Goal: Feedback & Contribution: Contribute content

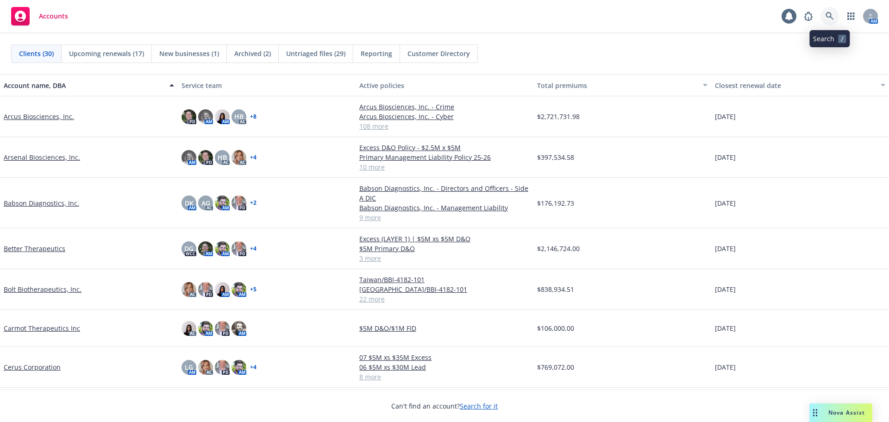
click at [831, 17] on icon at bounding box center [829, 16] width 8 height 8
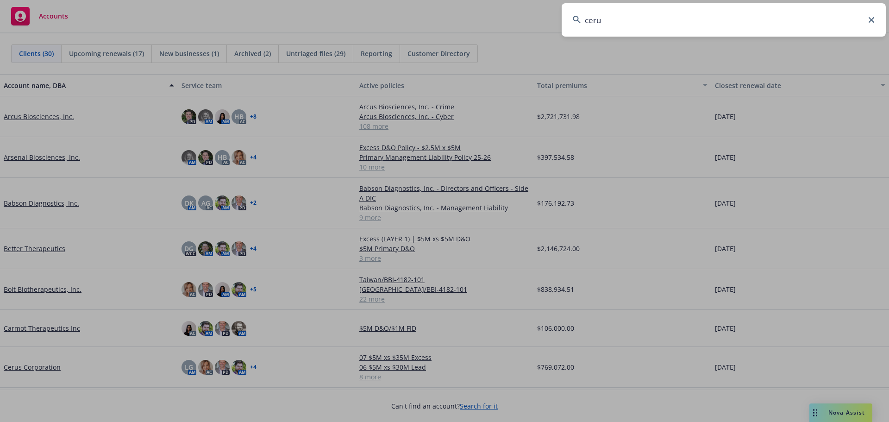
type input "cerus"
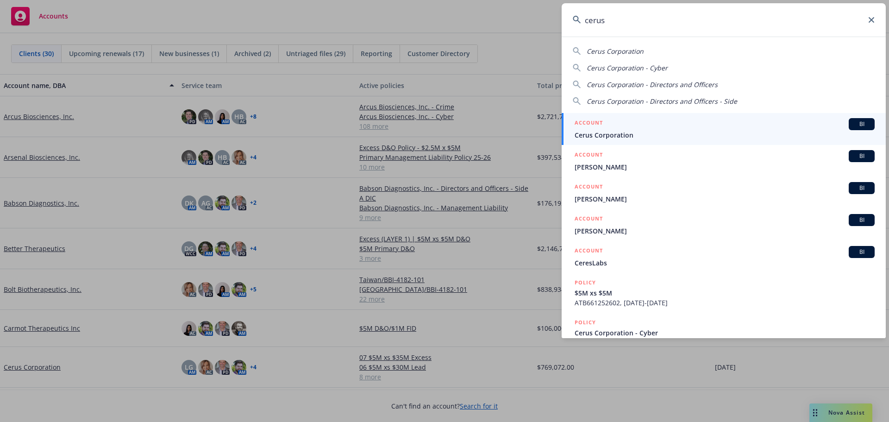
drag, startPoint x: 98, startPoint y: 229, endPoint x: 94, endPoint y: 248, distance: 19.4
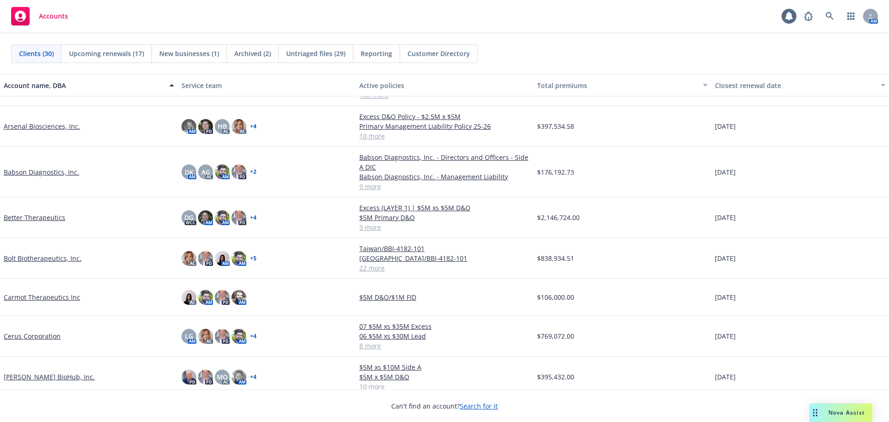
scroll to position [46, 0]
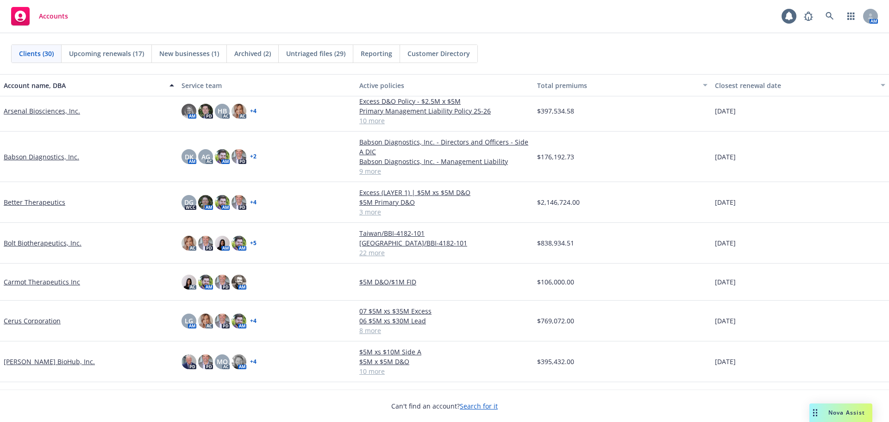
click at [44, 318] on link "Cerus Corporation" at bounding box center [32, 321] width 57 height 10
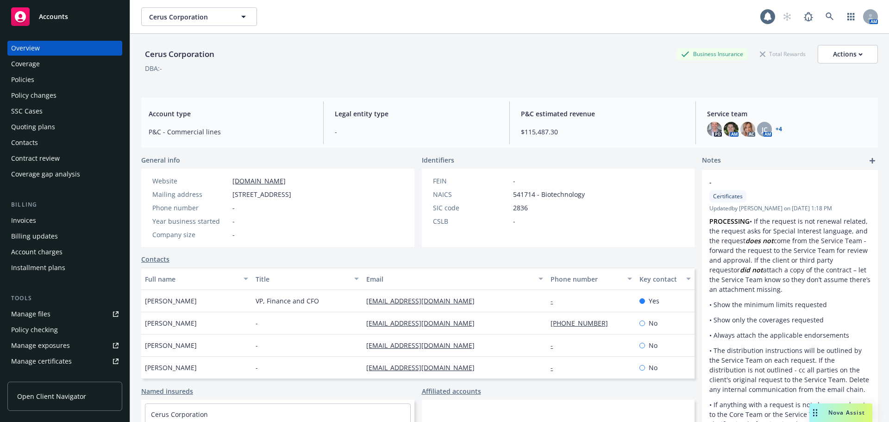
click at [49, 86] on div "Policies" at bounding box center [64, 79] width 107 height 15
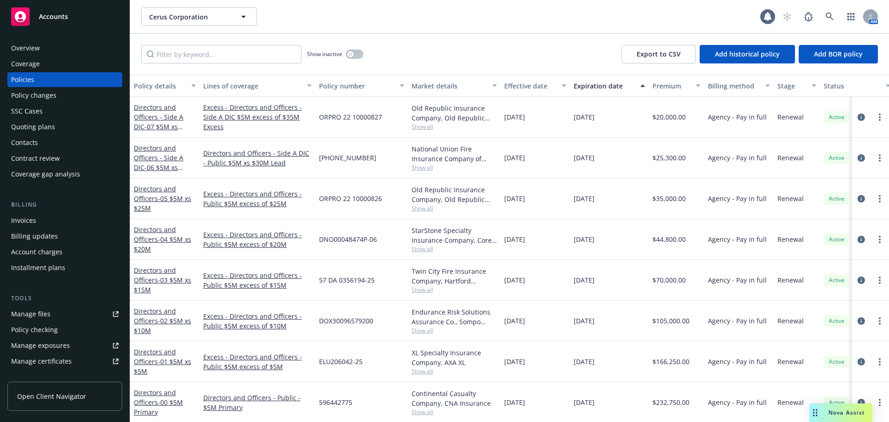
scroll to position [85, 0]
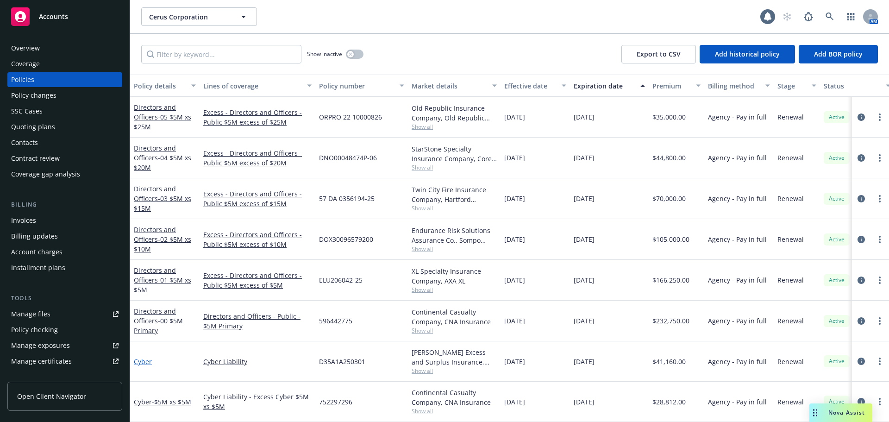
click at [144, 357] on link "Cyber" at bounding box center [143, 361] width 18 height 9
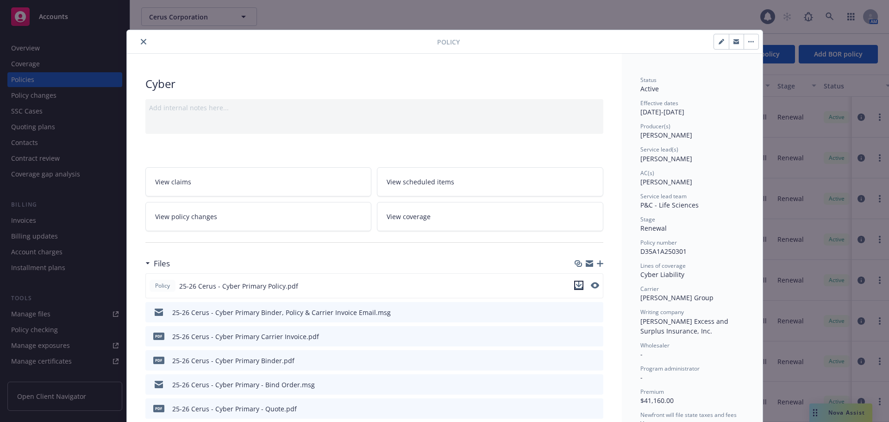
click at [575, 285] on icon "download file" at bounding box center [578, 284] width 6 height 6
click at [138, 37] on button "close" at bounding box center [143, 41] width 11 height 11
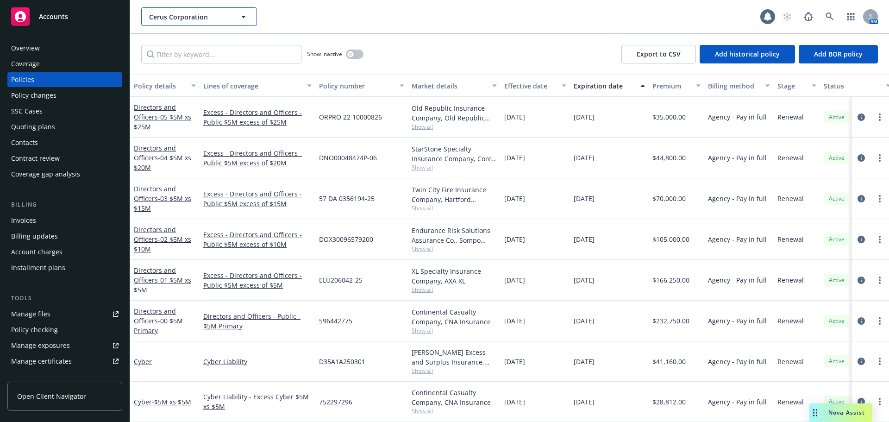
click at [234, 16] on button "Cerus Corporation" at bounding box center [199, 16] width 116 height 19
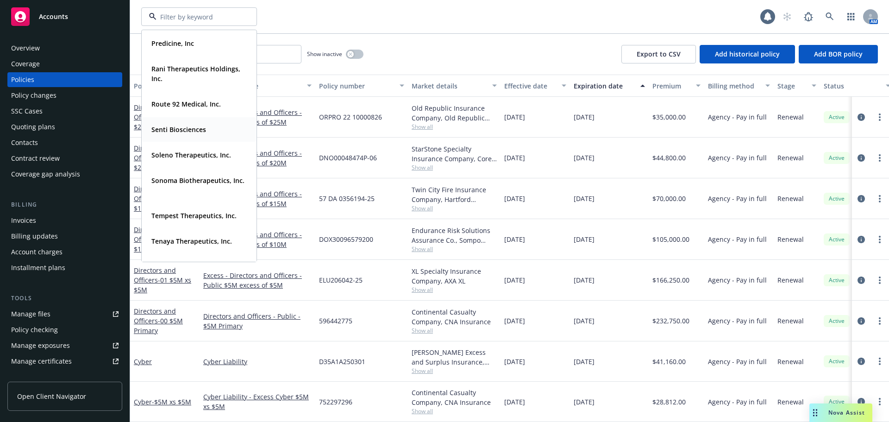
scroll to position [694, 0]
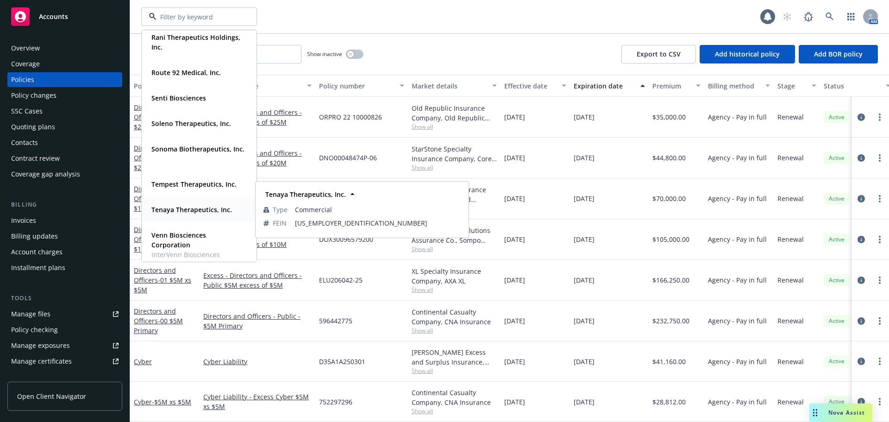
click at [192, 215] on div "Tenaya Therapeutics, Inc." at bounding box center [191, 209] width 86 height 13
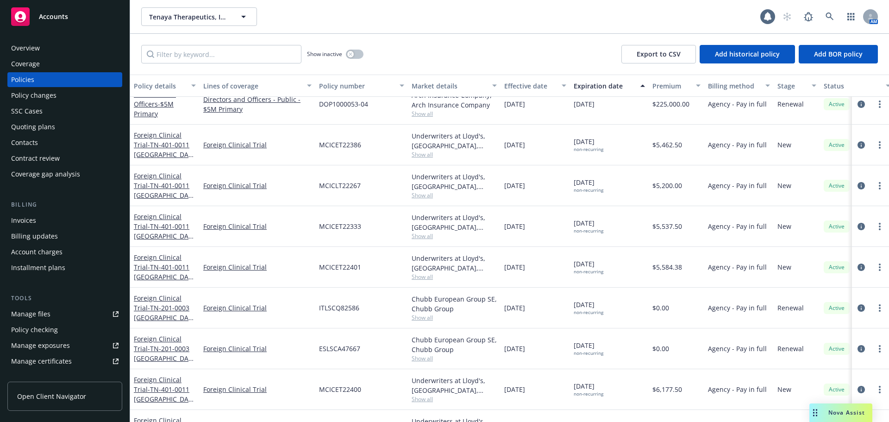
scroll to position [191, 0]
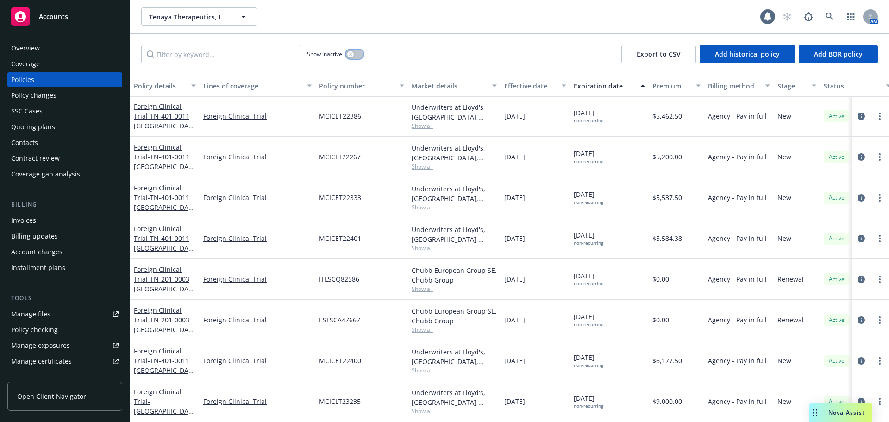
click at [358, 57] on button "button" at bounding box center [355, 54] width 18 height 9
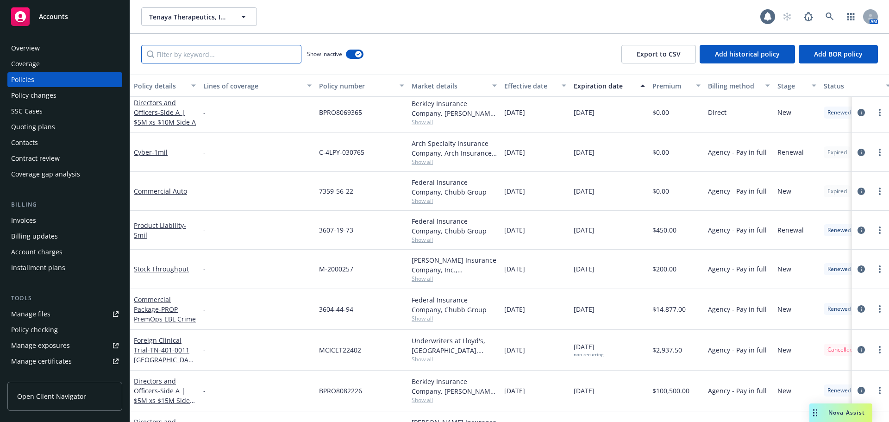
click at [230, 52] on input "Filter by keyword..." at bounding box center [221, 54] width 160 height 19
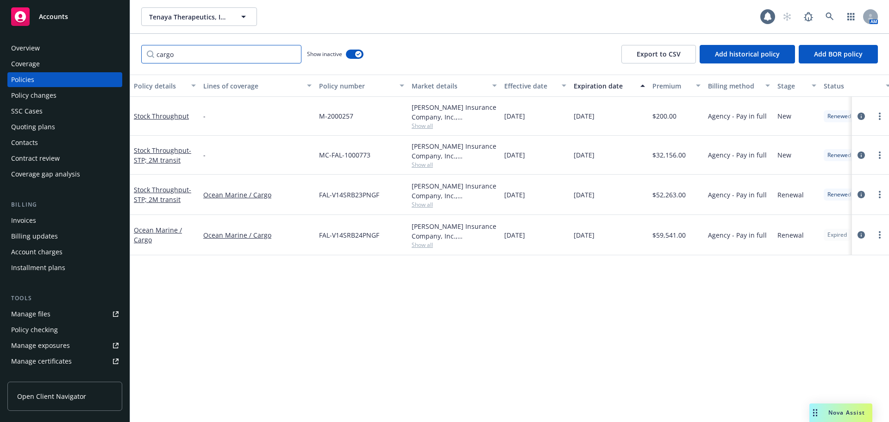
scroll to position [0, 0]
type input "c"
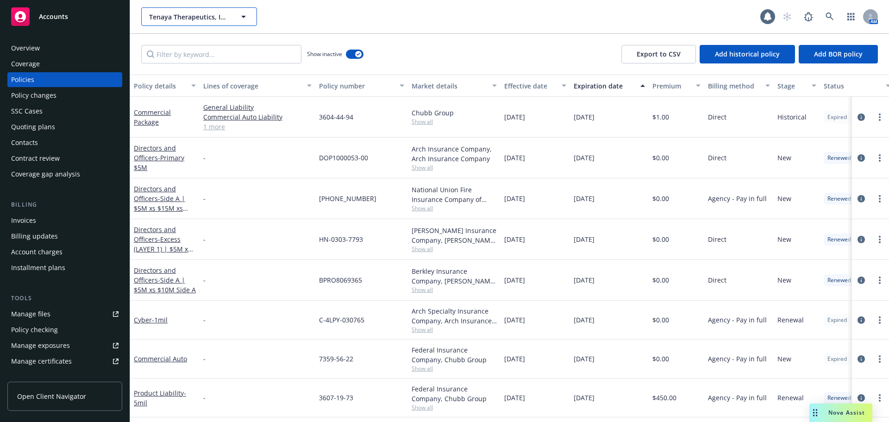
click at [217, 23] on button "Tenaya Therapeutics, Inc." at bounding box center [199, 16] width 116 height 19
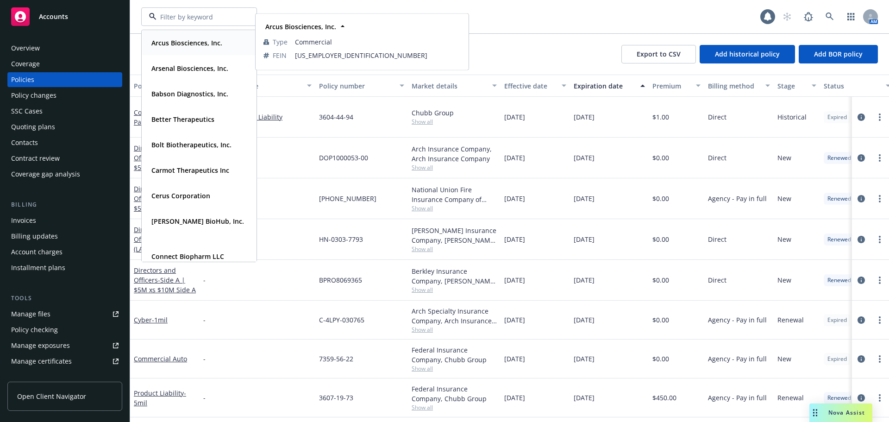
click at [195, 46] on strong "Arcus Biosciences, Inc." at bounding box center [186, 42] width 71 height 9
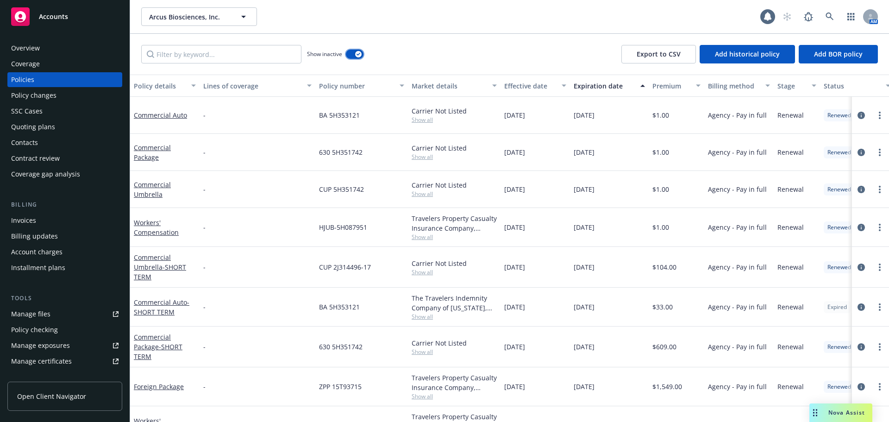
click at [349, 52] on button "button" at bounding box center [355, 54] width 18 height 9
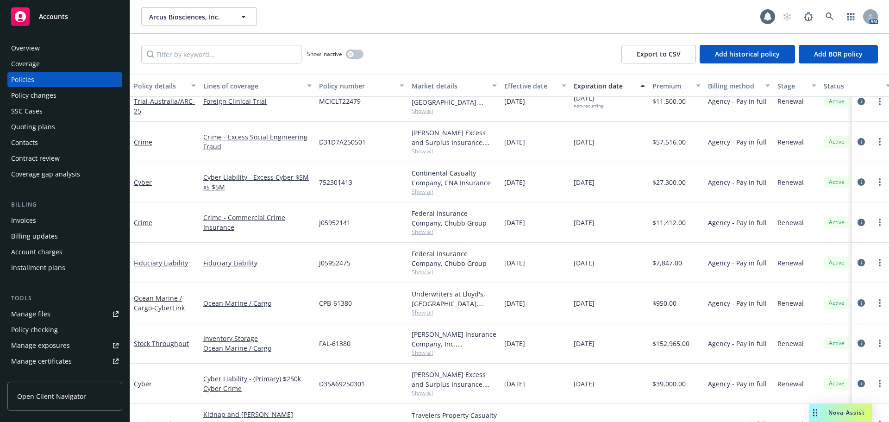
scroll to position [1388, 0]
click at [222, 374] on link "Cyber Liability - (Primary) $250k Cyber Crime" at bounding box center [257, 383] width 108 height 19
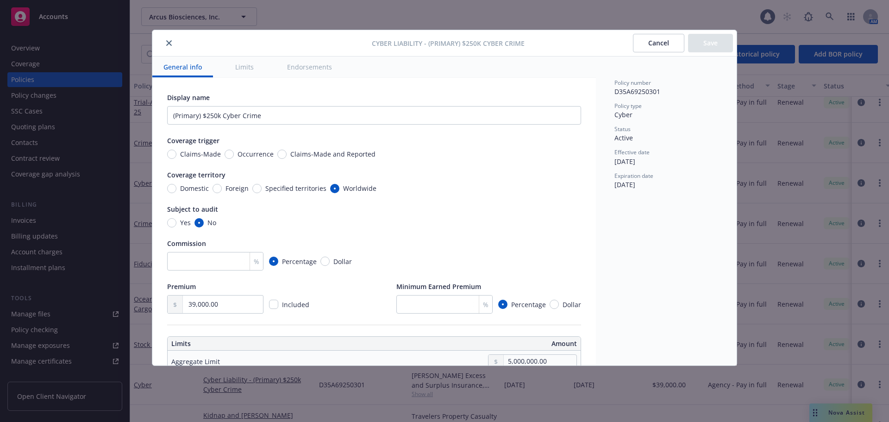
click at [172, 46] on button "close" at bounding box center [168, 42] width 11 height 11
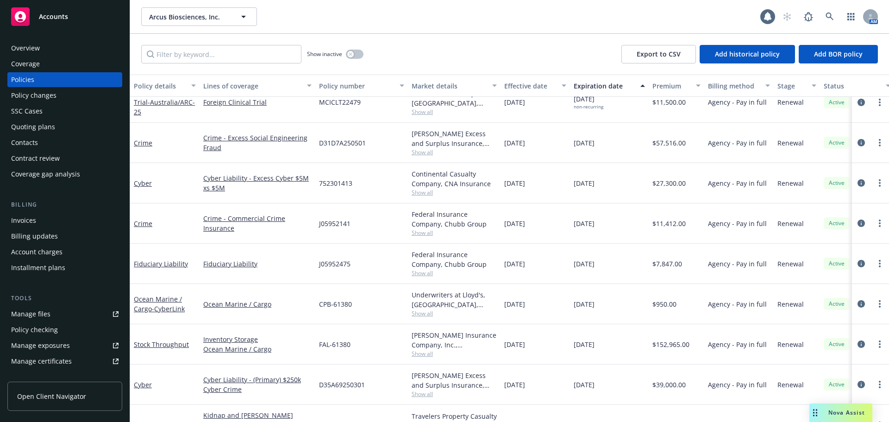
click at [143, 383] on link "Cyber" at bounding box center [143, 384] width 18 height 9
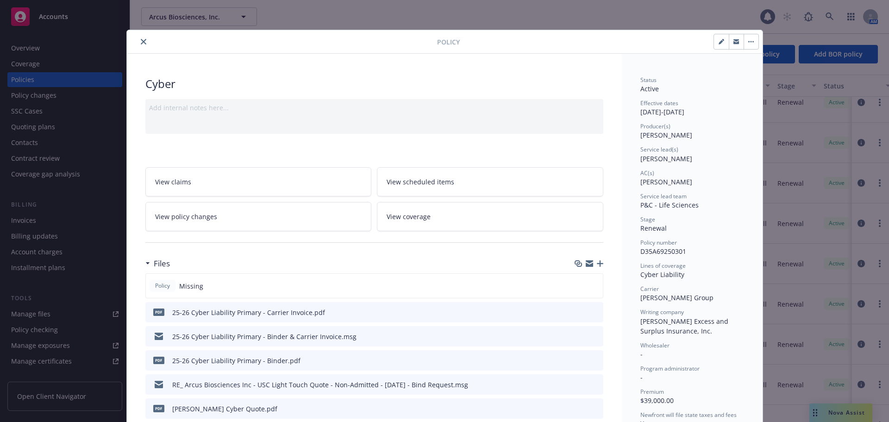
click at [590, 336] on icon "preview file" at bounding box center [594, 335] width 8 height 6
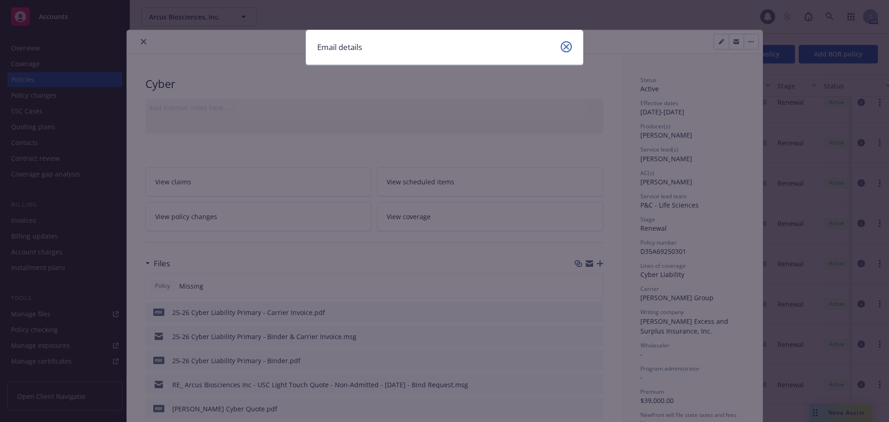
click at [563, 47] on link "close" at bounding box center [565, 46] width 11 height 11
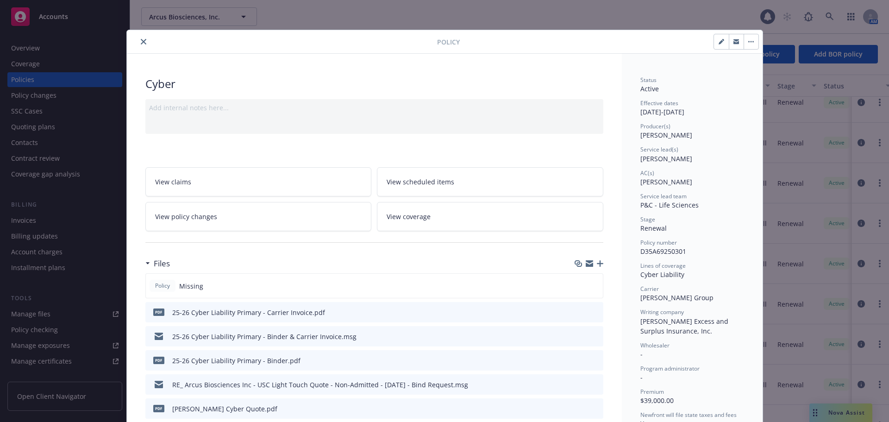
scroll to position [46, 0]
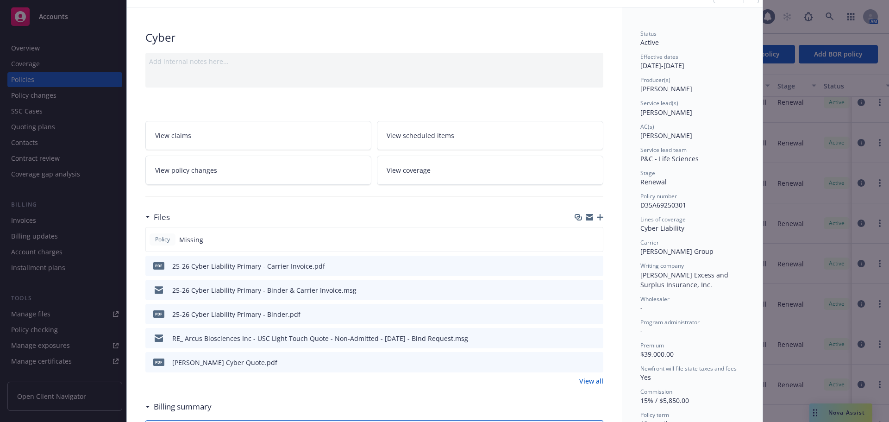
click at [575, 291] on icon "download file" at bounding box center [578, 289] width 7 height 7
click at [597, 216] on icon "button" at bounding box center [600, 217] width 6 height 6
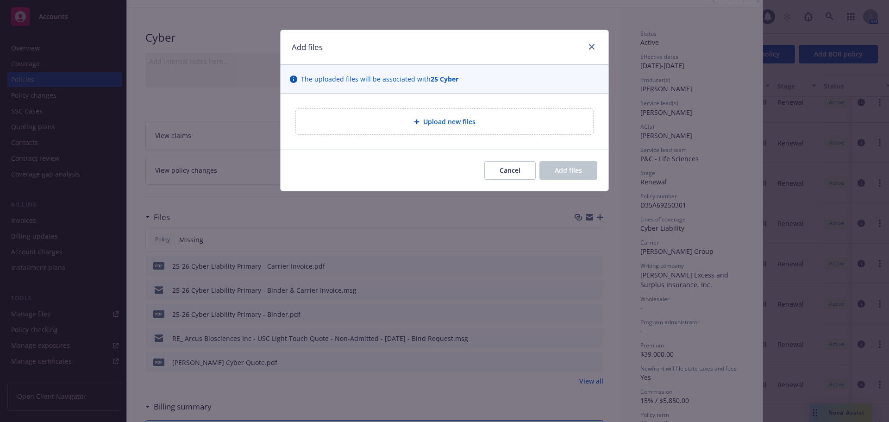
type textarea "x"
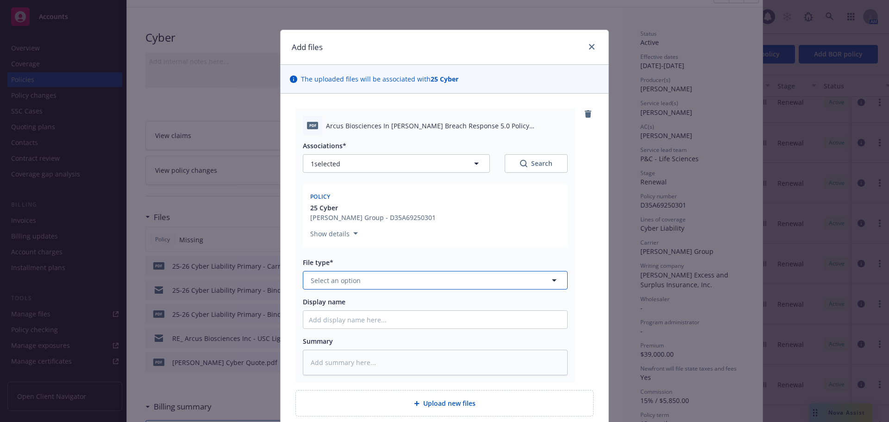
click at [384, 282] on button "Select an option" at bounding box center [435, 280] width 265 height 19
type input "pol"
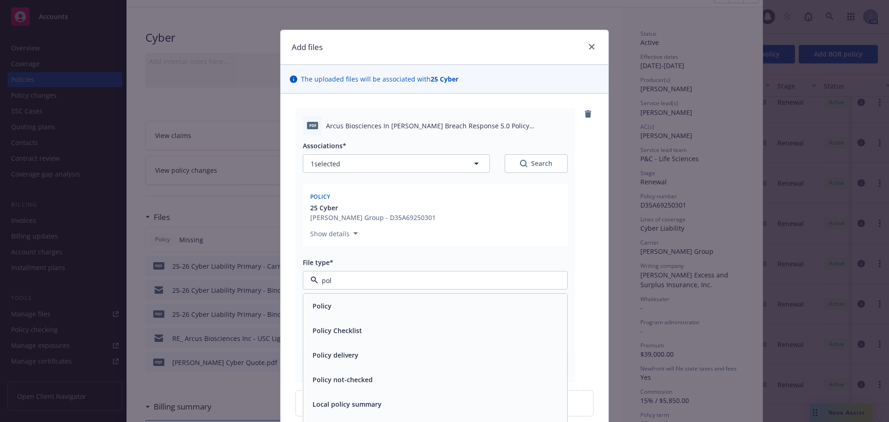
click at [345, 309] on div "Policy" at bounding box center [435, 305] width 253 height 13
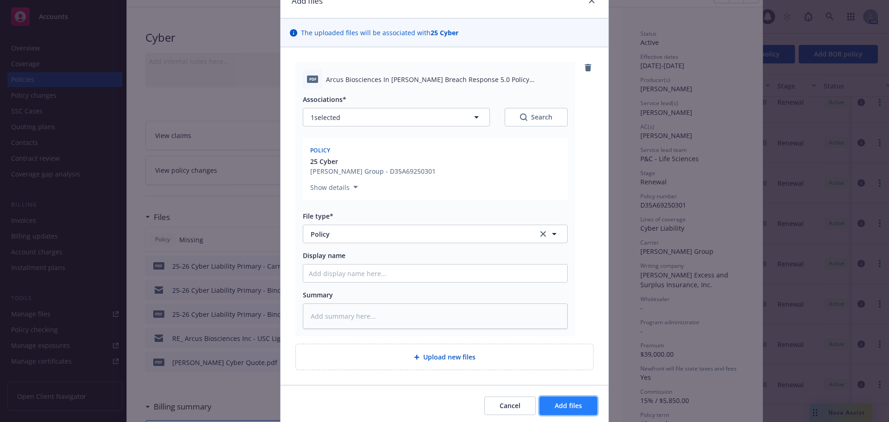
click at [565, 404] on span "Add files" at bounding box center [567, 405] width 27 height 9
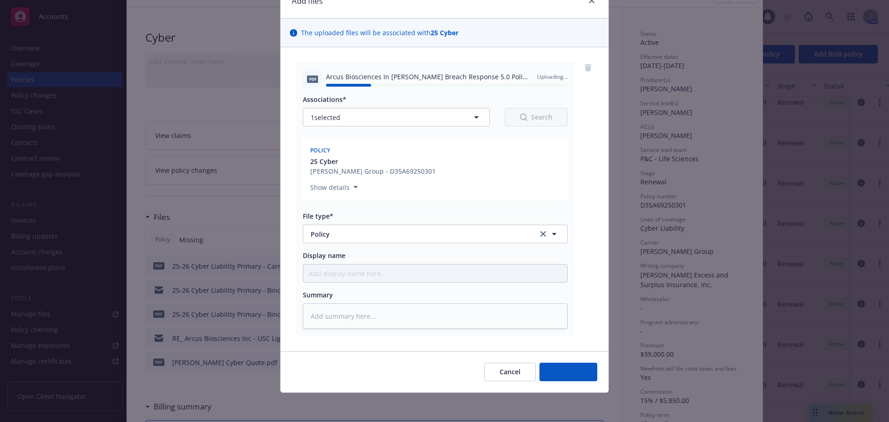
type textarea "x"
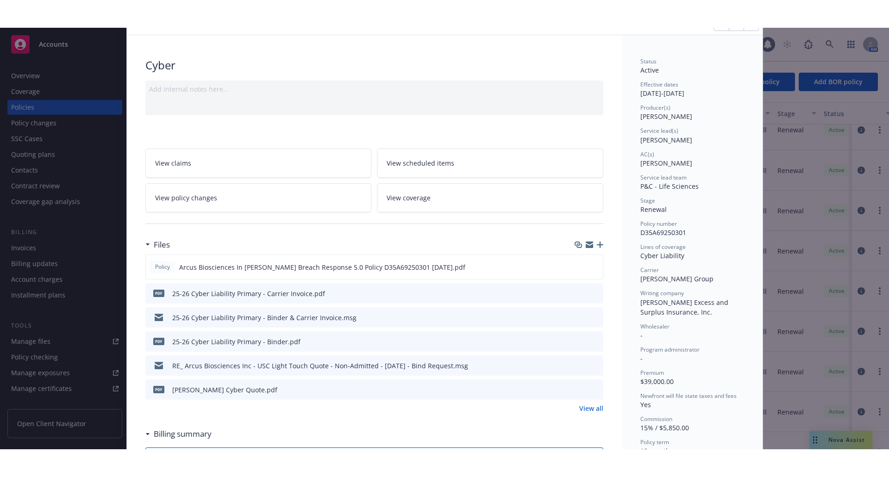
scroll to position [0, 0]
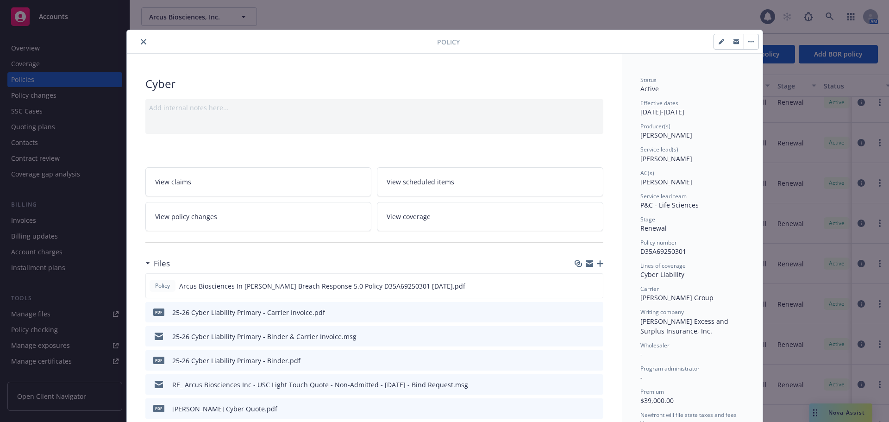
click at [141, 41] on icon "close" at bounding box center [144, 42] width 6 height 6
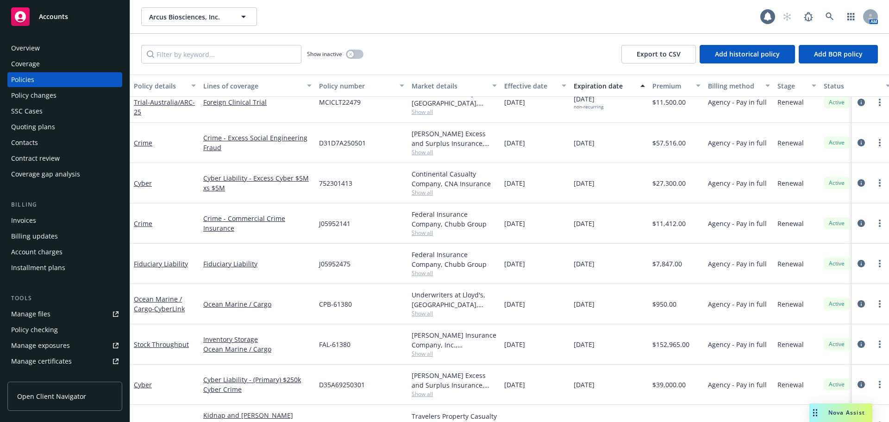
click at [600, 16] on div "Arcus Biosciences, Inc. Arcus Biosciences, Inc." at bounding box center [450, 16] width 619 height 19
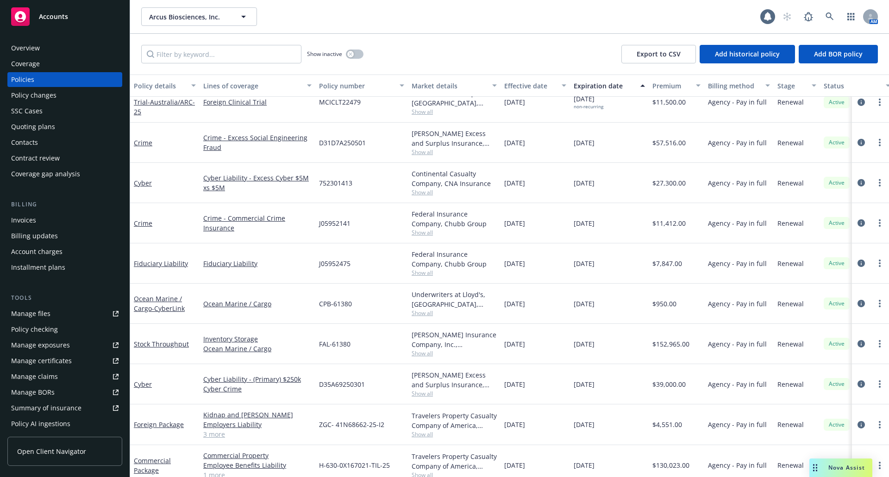
click at [214, 26] on div "Arcus Biosciences, Inc. Arcus Biosciences, Inc. 1 AM" at bounding box center [509, 16] width 759 height 33
click at [215, 21] on span "Arcus Biosciences, Inc." at bounding box center [189, 17] width 80 height 10
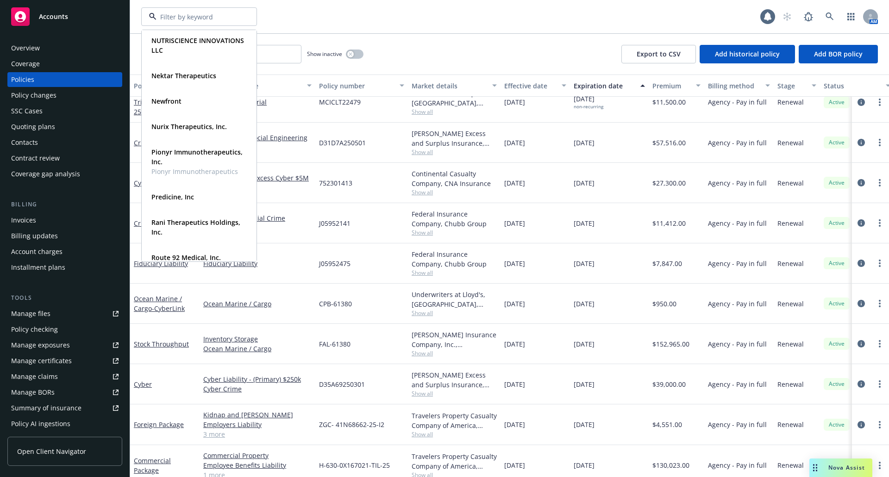
scroll to position [505, 0]
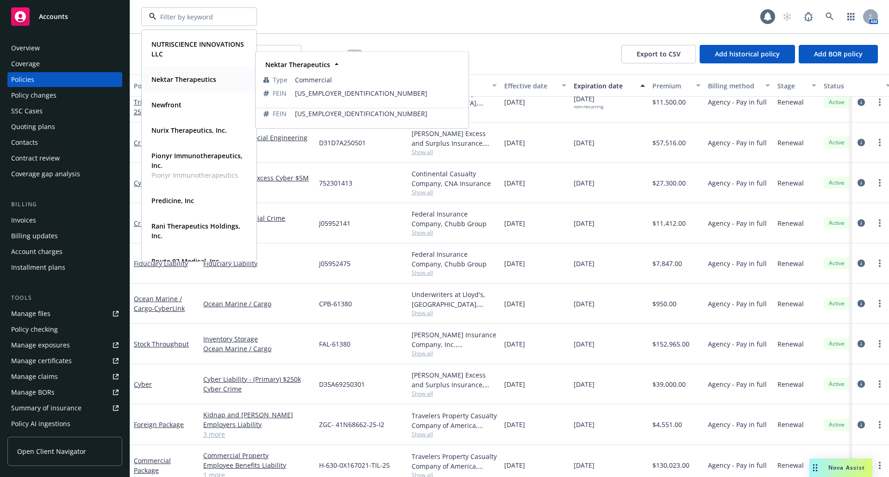
click at [191, 82] on strong "Nektar Therapeutics" at bounding box center [183, 79] width 65 height 9
